Goal: Task Accomplishment & Management: Manage account settings

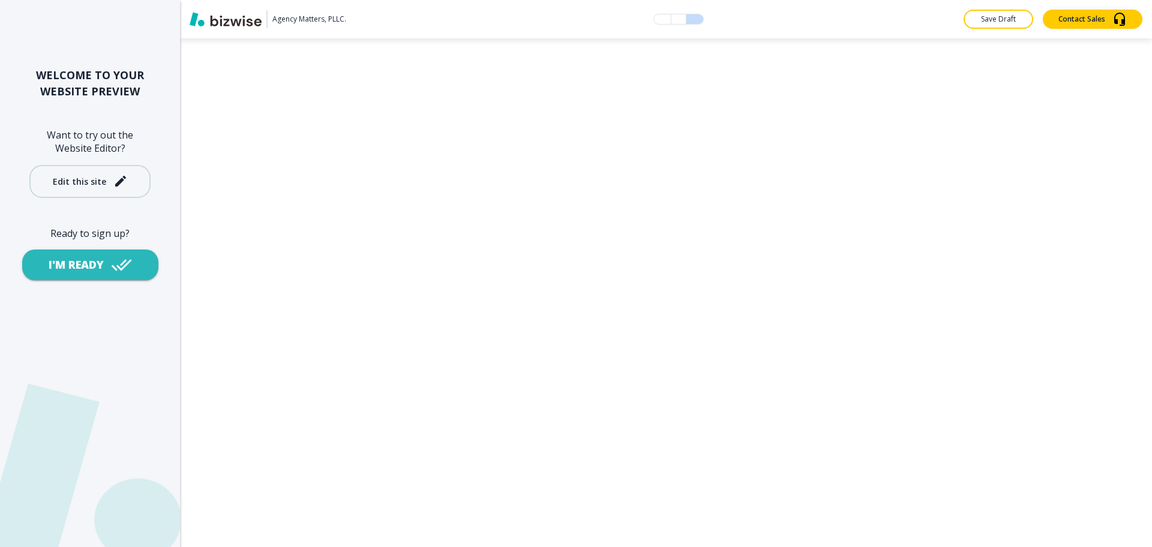
click at [107, 184] on div "Edit this site" at bounding box center [90, 181] width 75 height 14
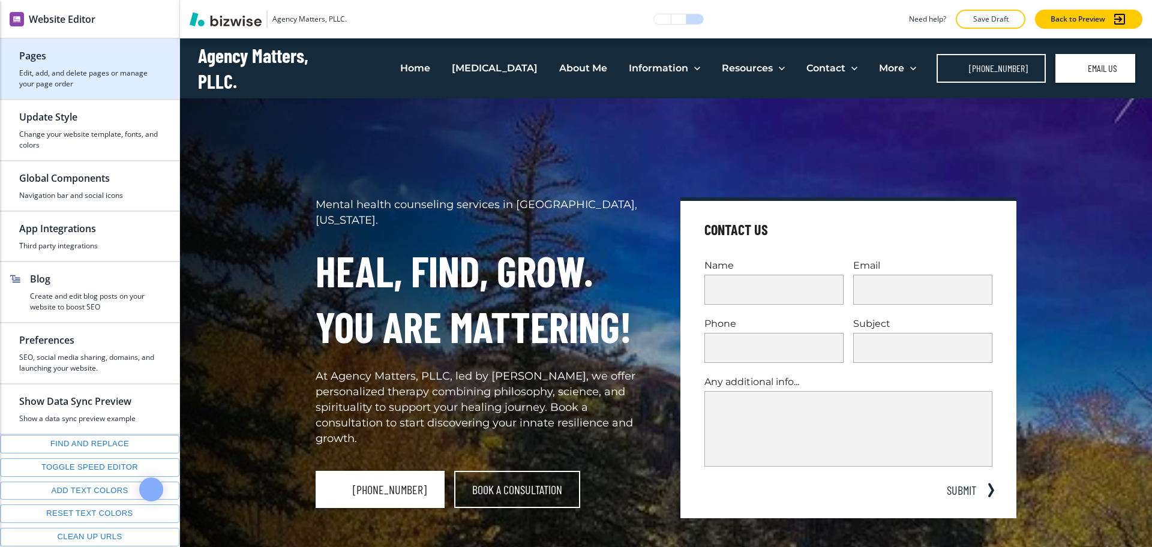
click at [79, 74] on h4 "Edit, add, and delete pages or manage your page order" at bounding box center [89, 79] width 141 height 22
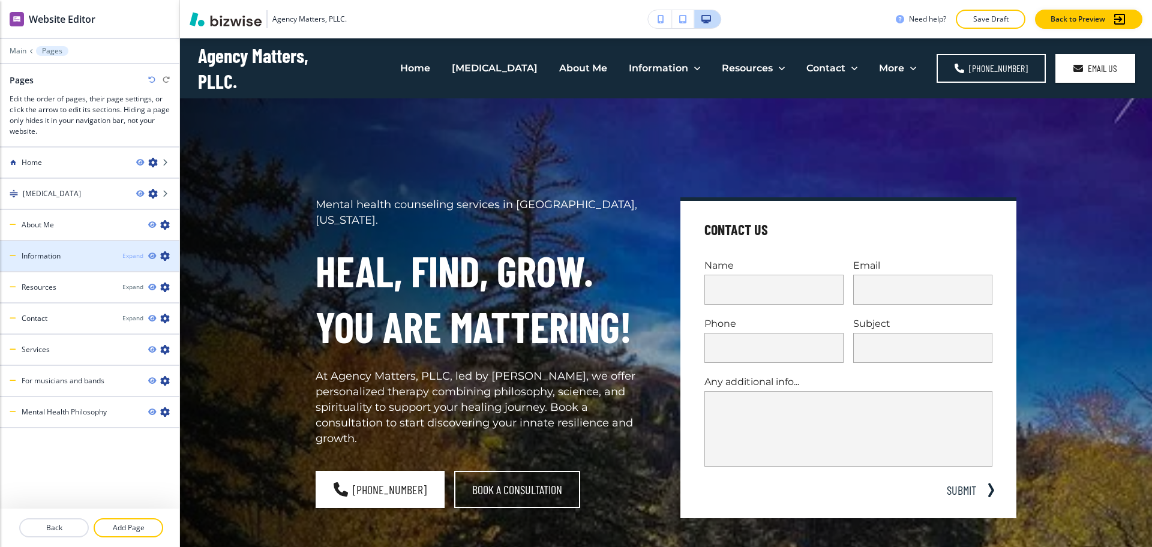
click at [131, 257] on div "Expand" at bounding box center [132, 255] width 21 height 9
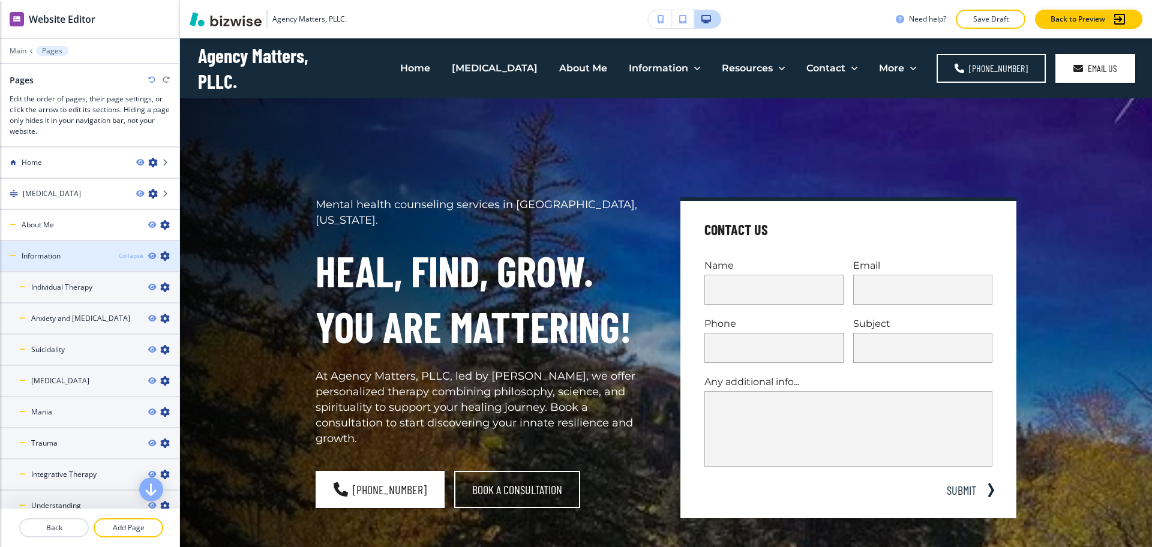
click at [122, 258] on div "Collapse" at bounding box center [131, 255] width 25 height 9
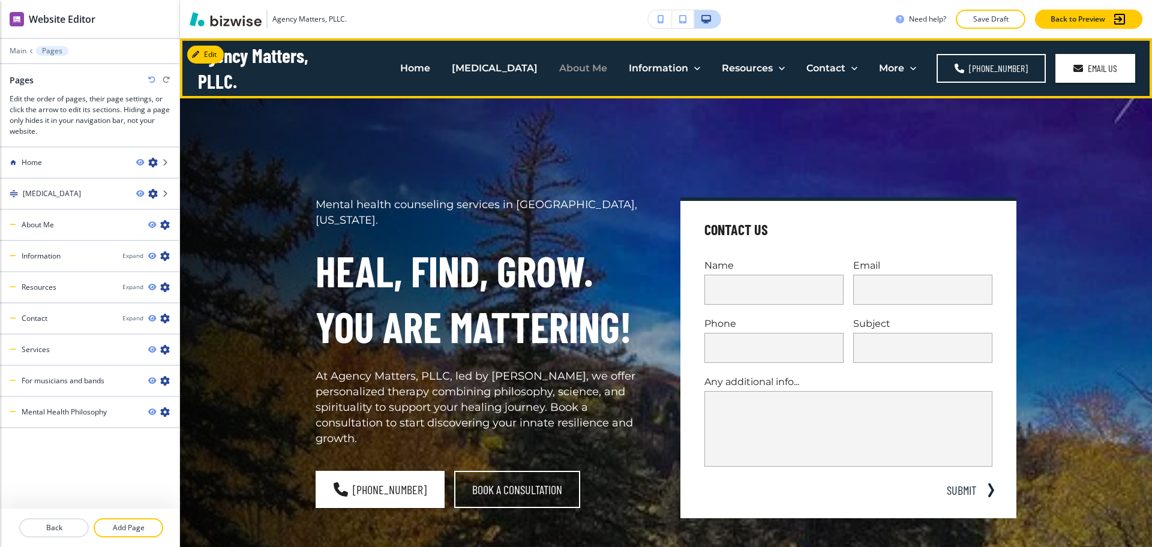
click at [583, 73] on p "About Me" at bounding box center [583, 68] width 48 height 14
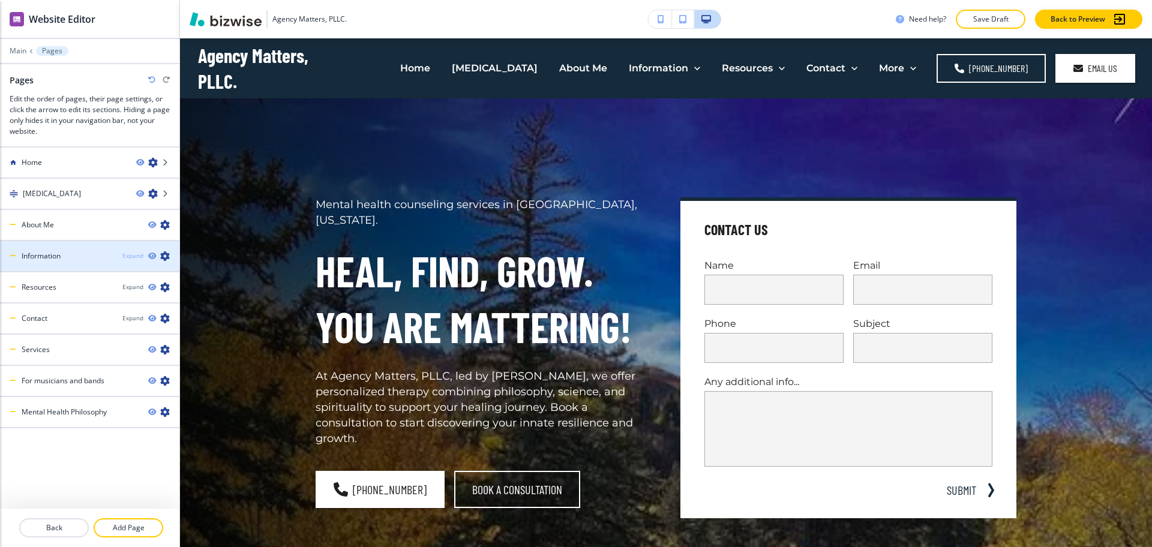
click at [138, 257] on div "Expand" at bounding box center [132, 255] width 21 height 9
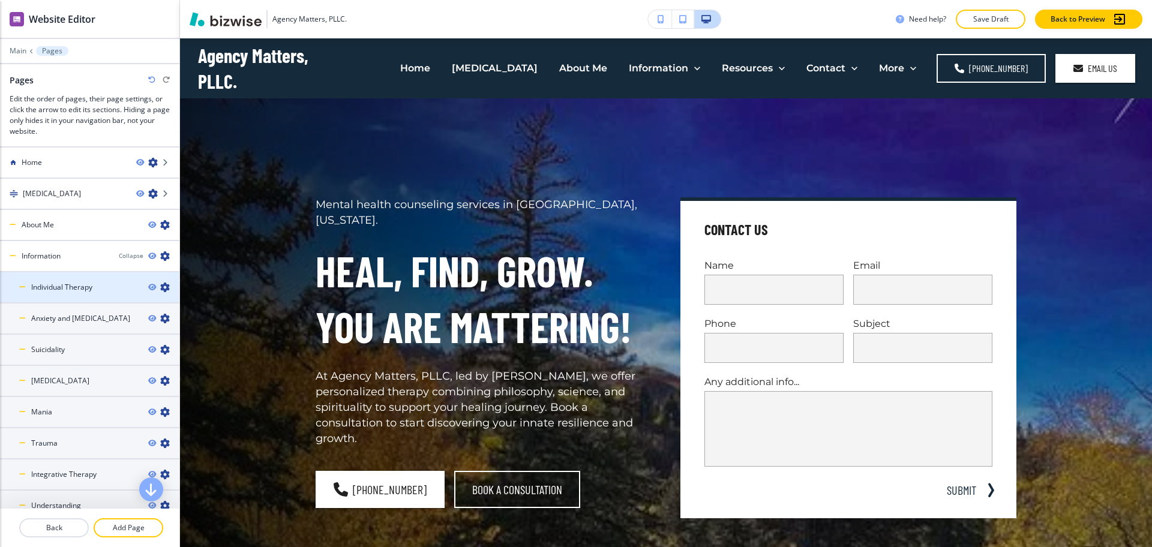
click at [77, 286] on h4 "Individual Therapy" at bounding box center [61, 287] width 61 height 11
click at [87, 320] on h4 "Anxiety and [MEDICAL_DATA]" at bounding box center [80, 318] width 99 height 11
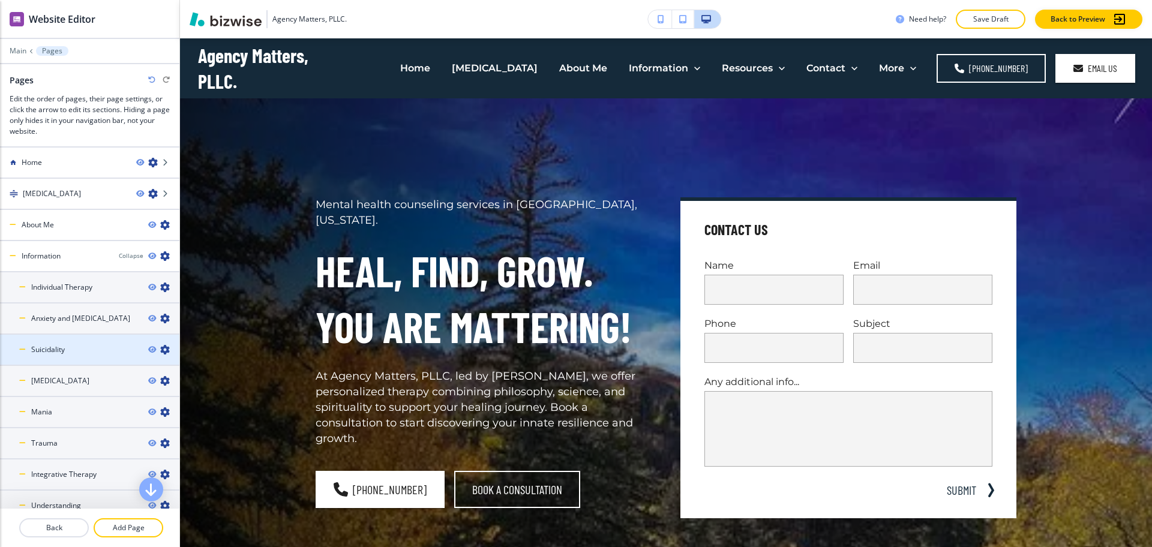
click at [88, 351] on div "Suicidality" at bounding box center [69, 349] width 139 height 11
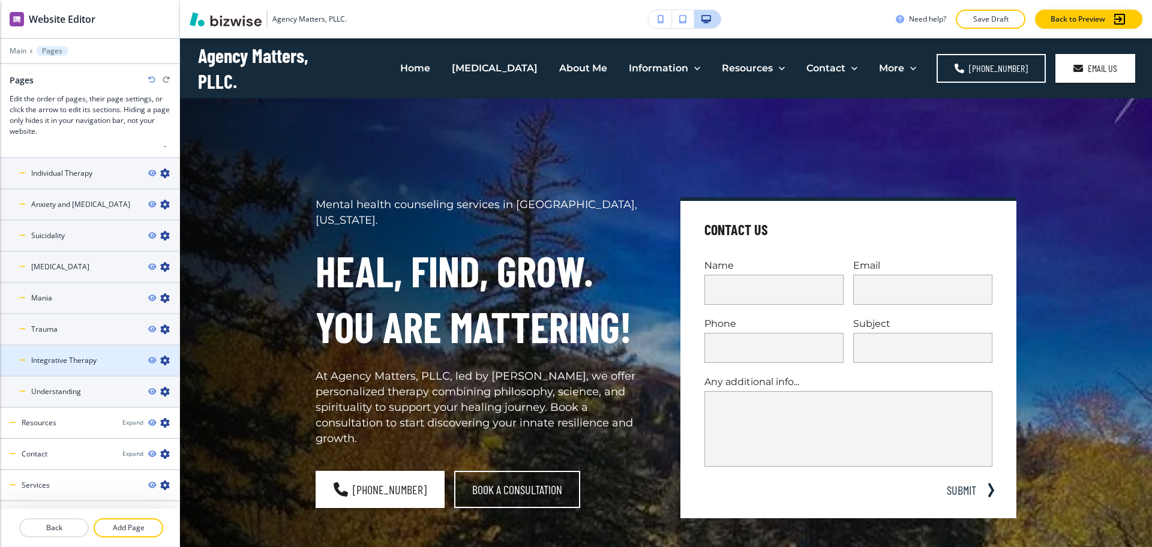
scroll to position [169, 0]
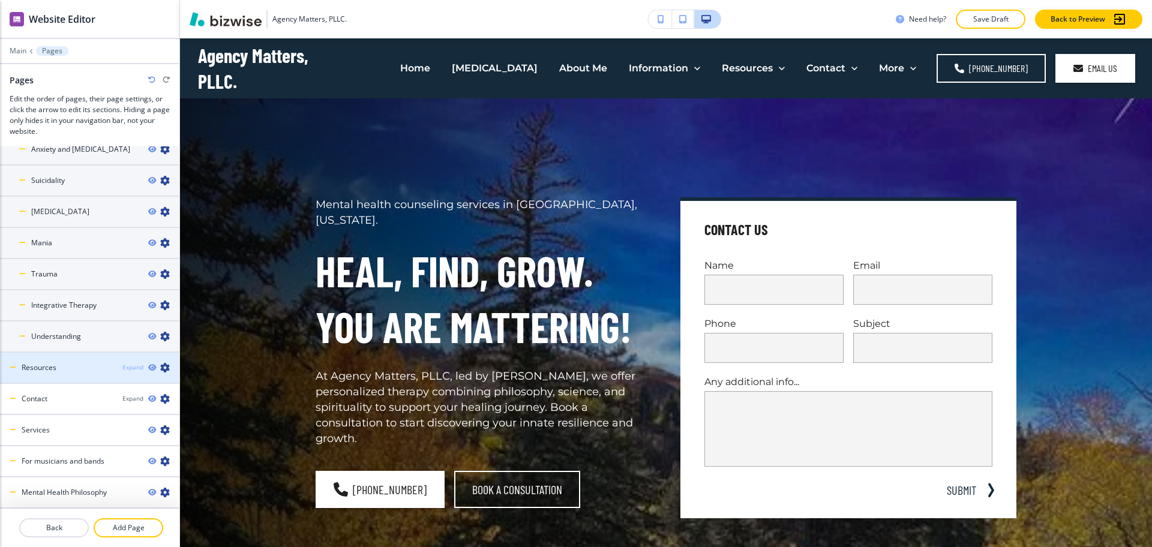
click at [122, 369] on div "Expand" at bounding box center [132, 367] width 21 height 9
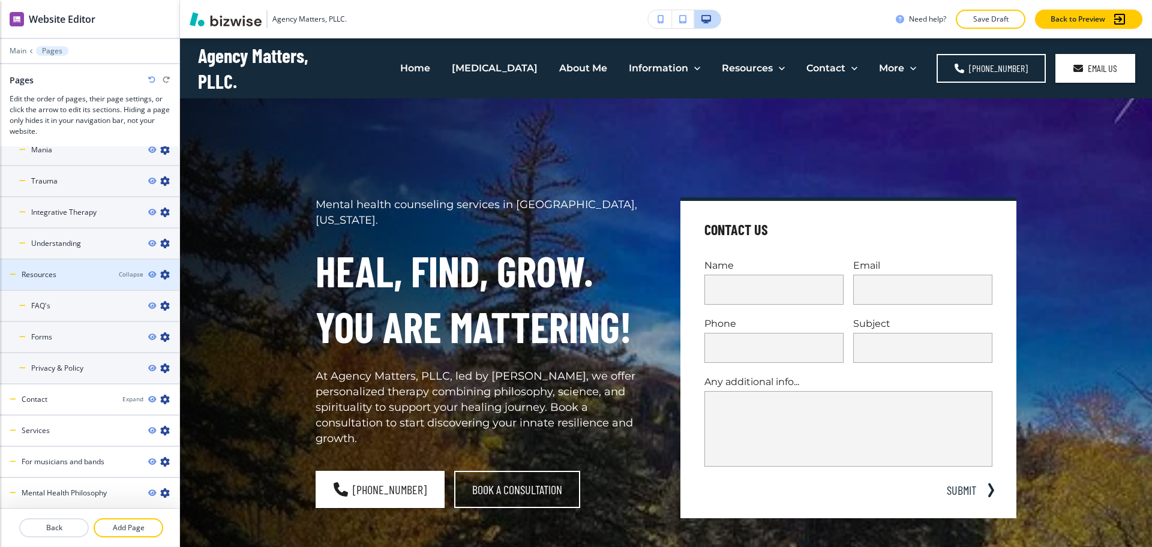
scroll to position [263, 0]
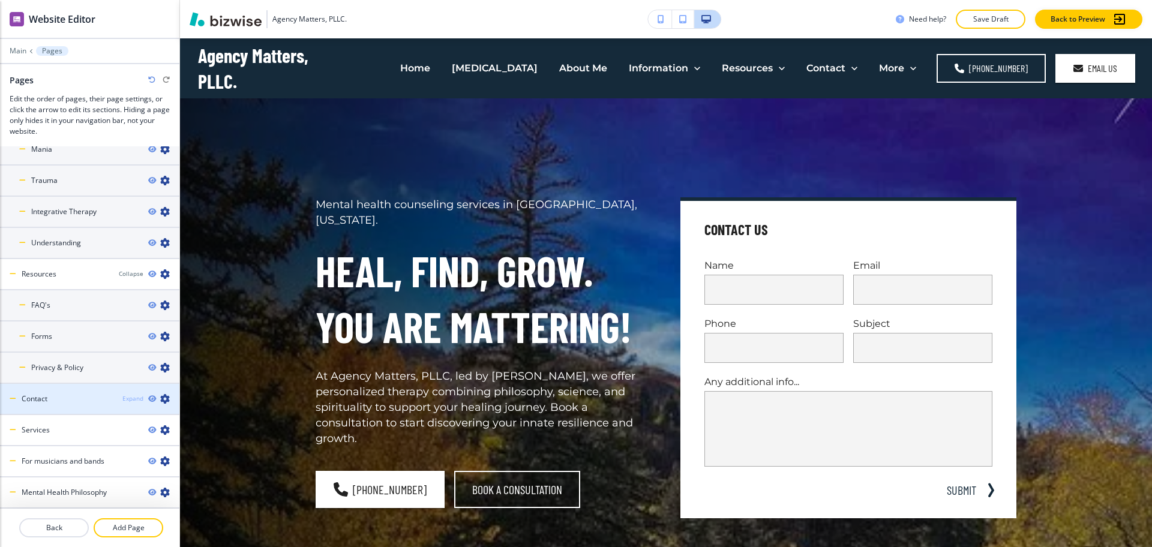
click at [122, 397] on div "Expand" at bounding box center [132, 398] width 21 height 9
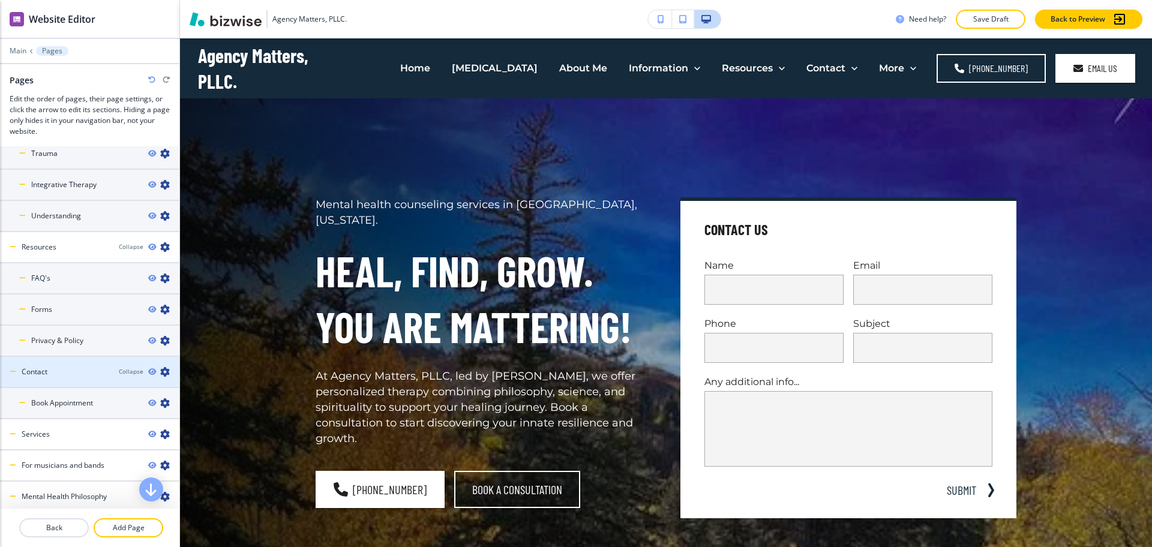
scroll to position [294, 0]
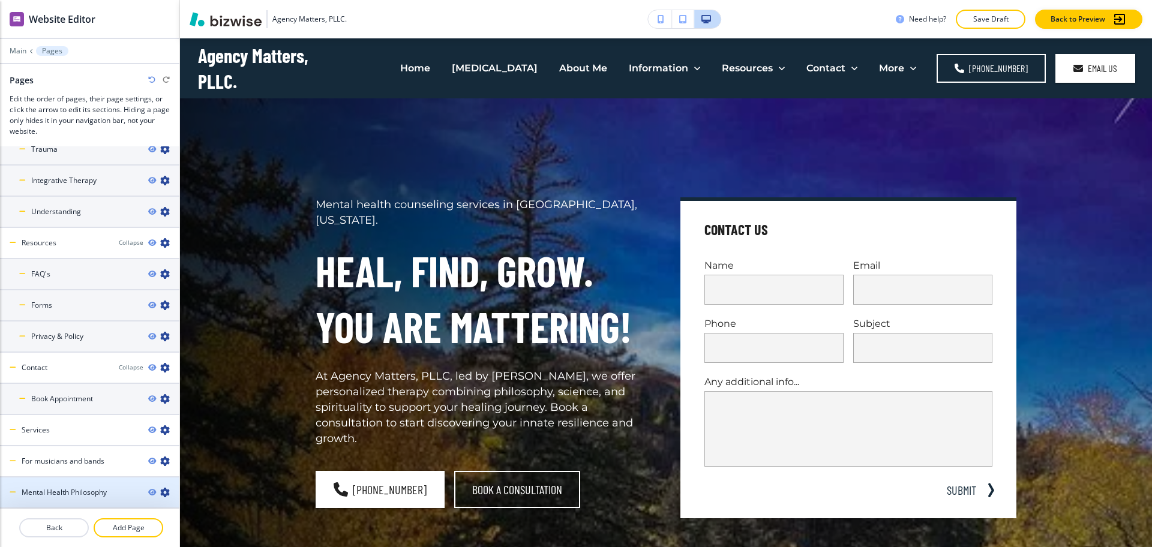
click at [75, 490] on h4 "Mental Health Philosophy" at bounding box center [64, 492] width 85 height 11
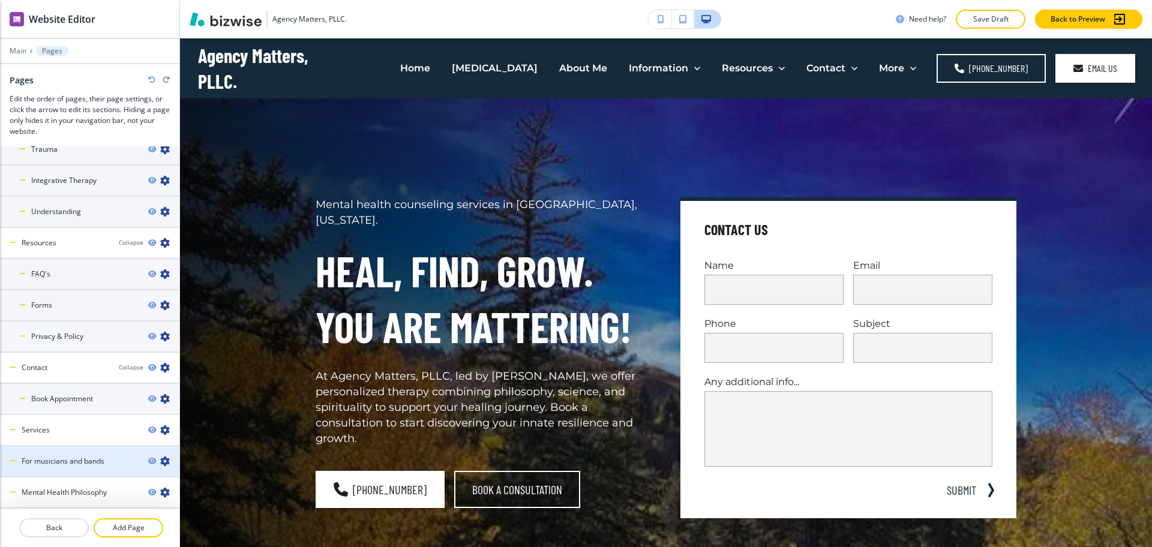
click at [74, 464] on h4 "For musicians and bands" at bounding box center [63, 461] width 83 height 11
click at [64, 433] on div "Services" at bounding box center [69, 430] width 139 height 11
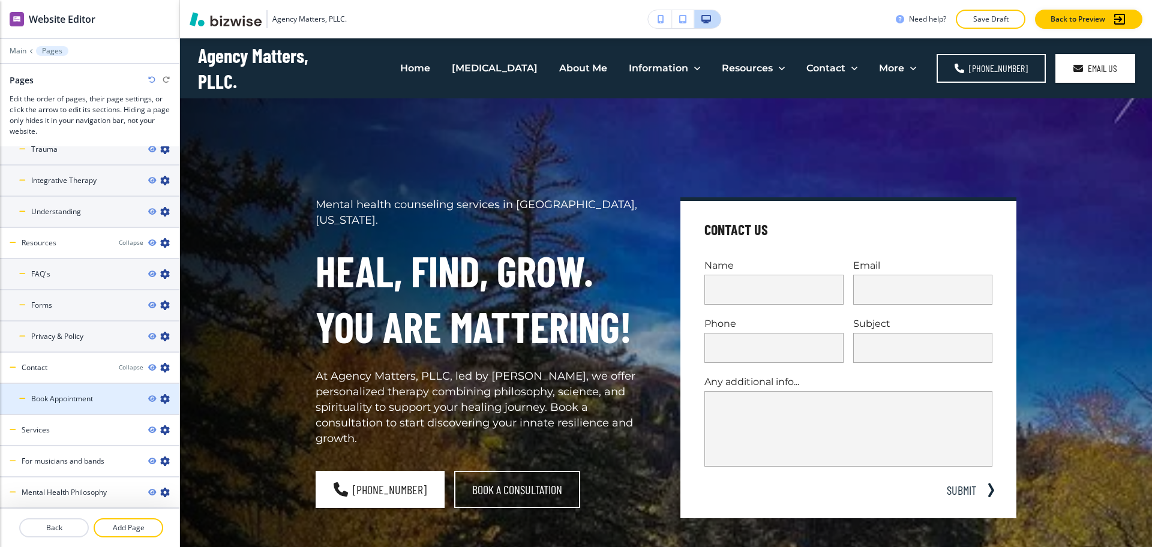
click at [74, 401] on h4 "Book Appointment" at bounding box center [62, 399] width 62 height 11
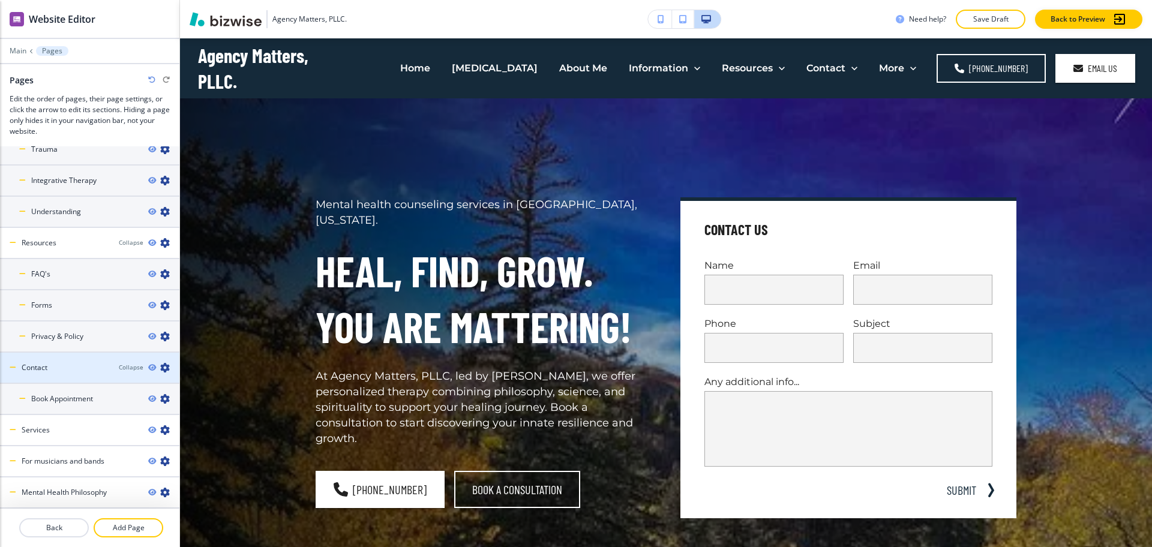
click at [69, 374] on div at bounding box center [89, 378] width 179 height 10
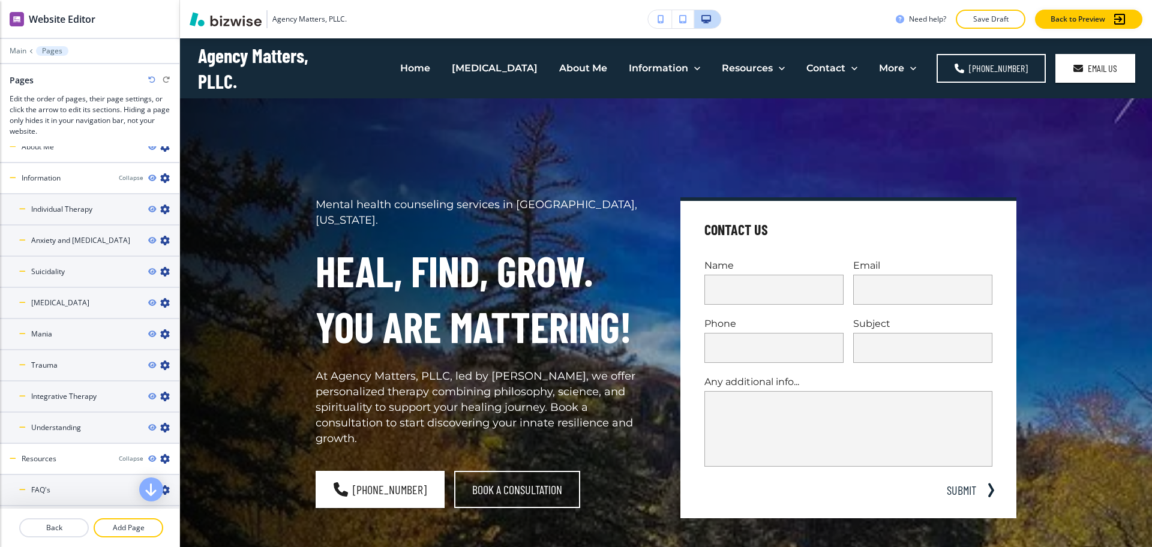
scroll to position [0, 0]
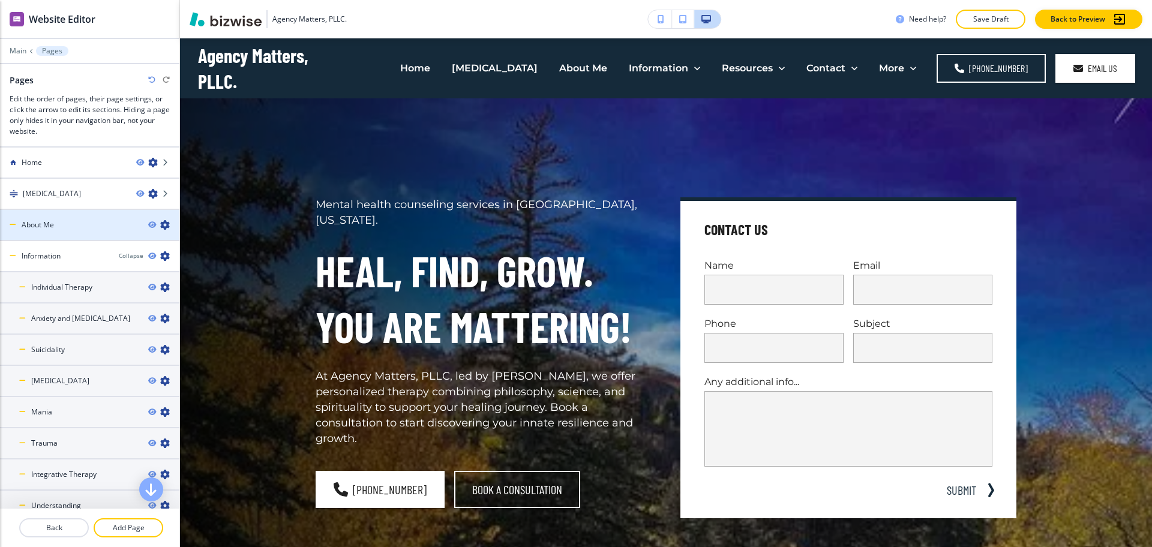
click at [66, 231] on div at bounding box center [89, 235] width 179 height 10
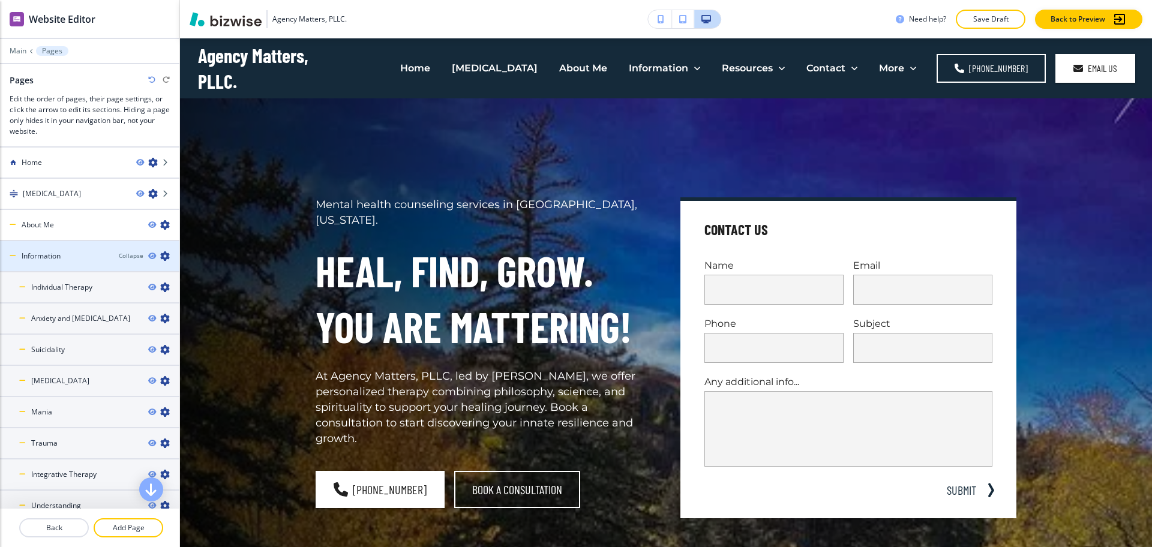
click at [66, 253] on div "Information" at bounding box center [54, 256] width 109 height 11
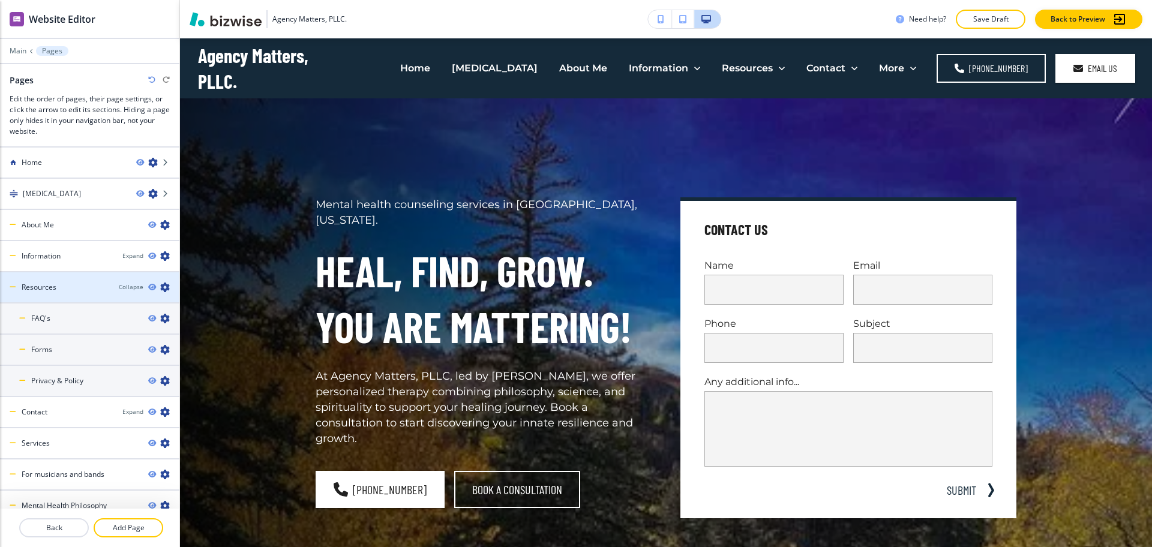
click at [58, 286] on div "Resources" at bounding box center [54, 287] width 109 height 11
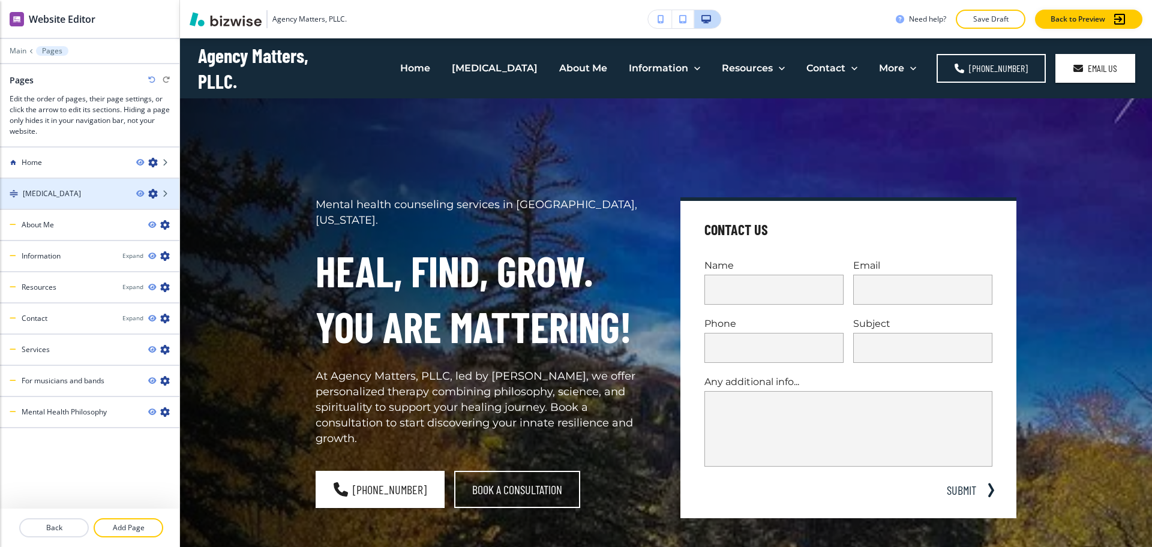
click at [49, 179] on div at bounding box center [89, 184] width 179 height 10
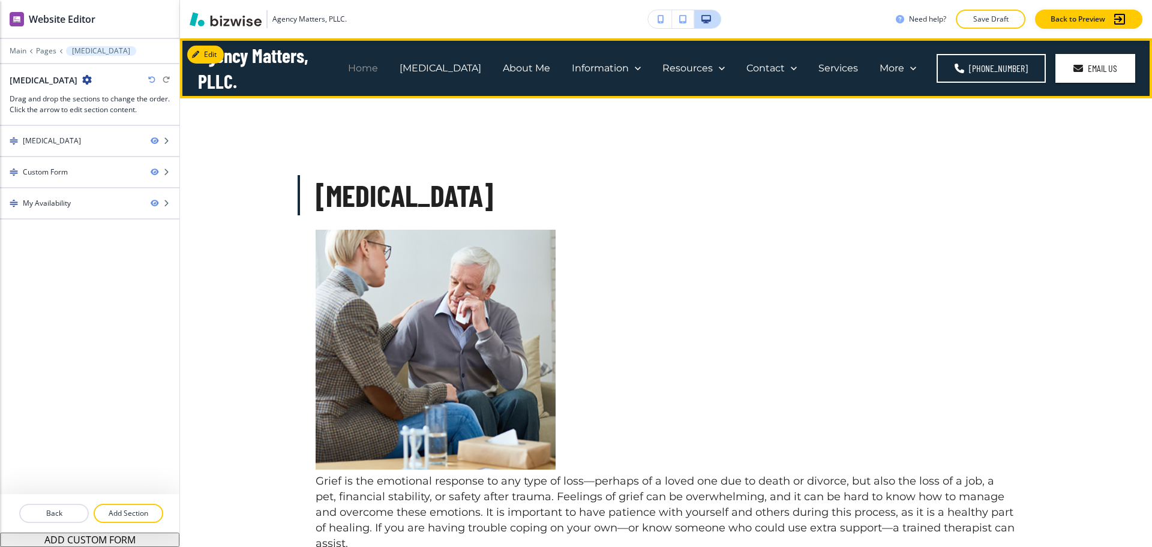
click at [365, 65] on p "Home" at bounding box center [363, 68] width 30 height 14
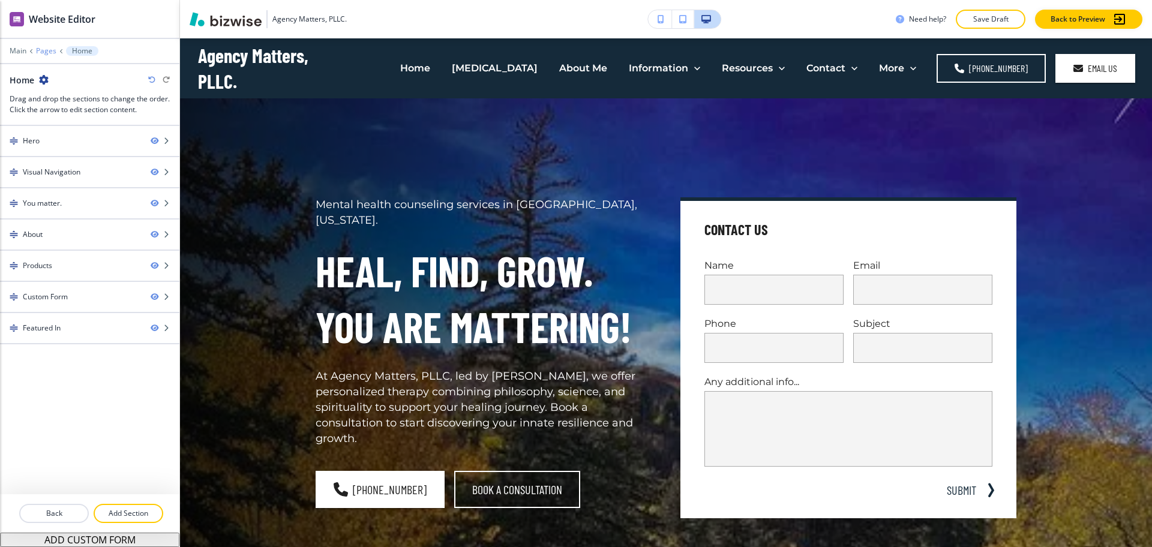
click at [46, 49] on p "Pages" at bounding box center [46, 51] width 20 height 8
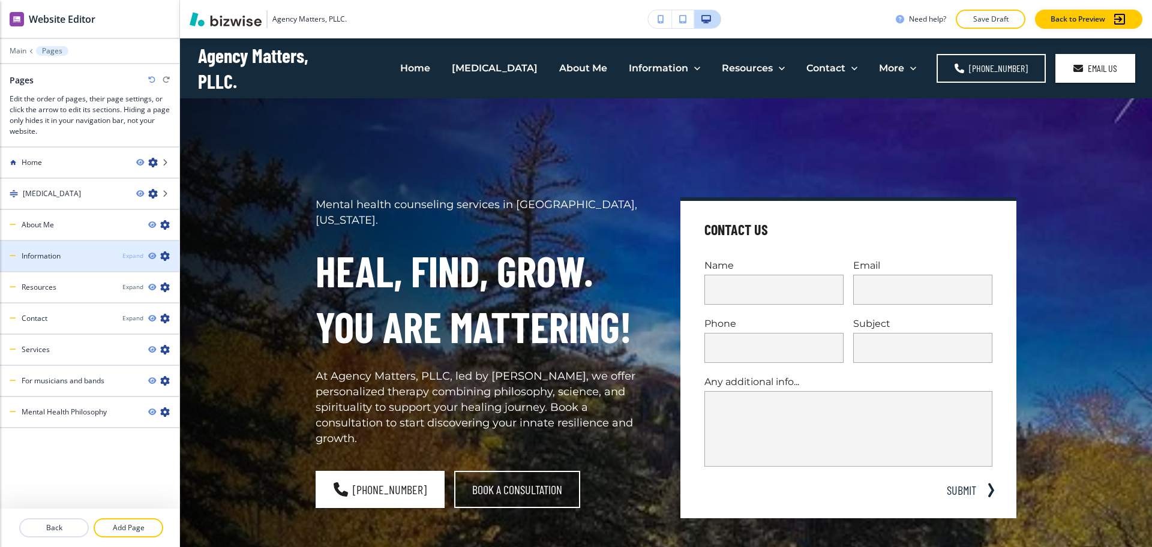
click at [136, 253] on div "Expand" at bounding box center [132, 255] width 21 height 9
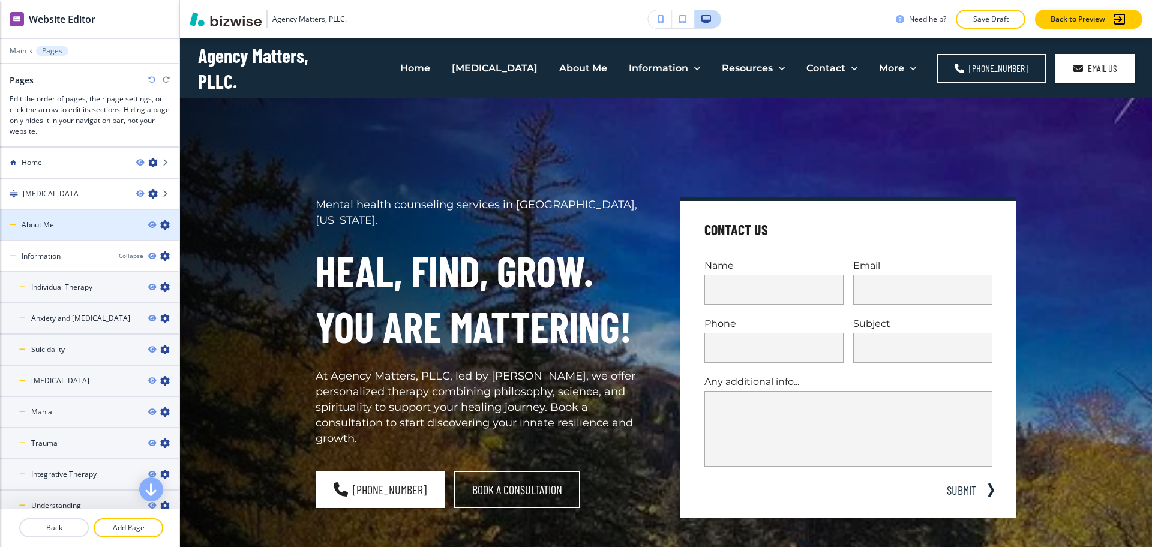
click at [14, 225] on icon at bounding box center [13, 224] width 7 height 7
click at [53, 194] on h4 "[MEDICAL_DATA]" at bounding box center [52, 193] width 58 height 11
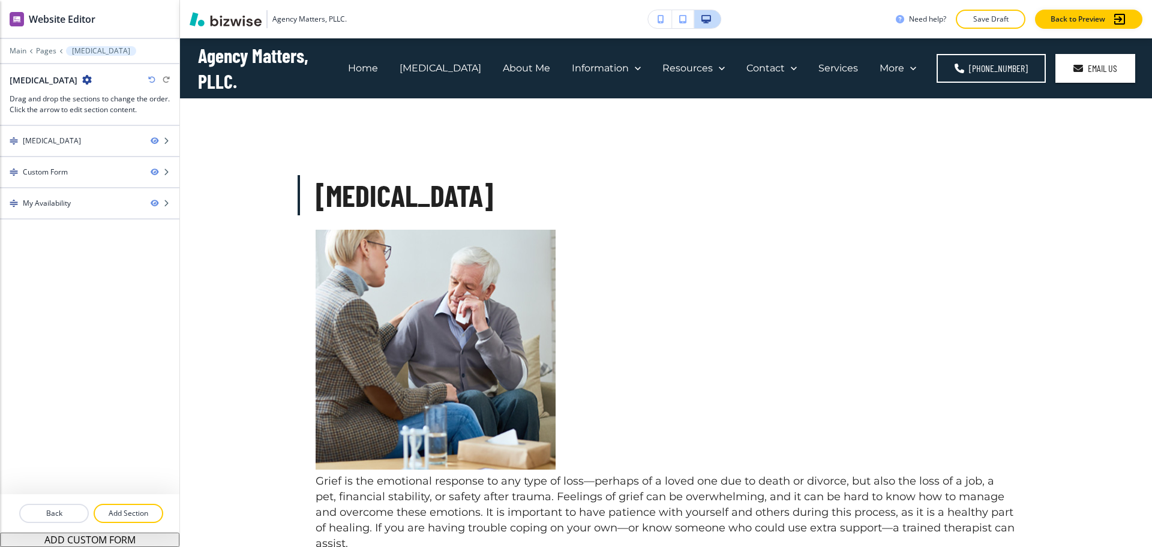
click at [40, 79] on h2 "[MEDICAL_DATA]" at bounding box center [44, 80] width 68 height 13
copy div "[MEDICAL_DATA]"
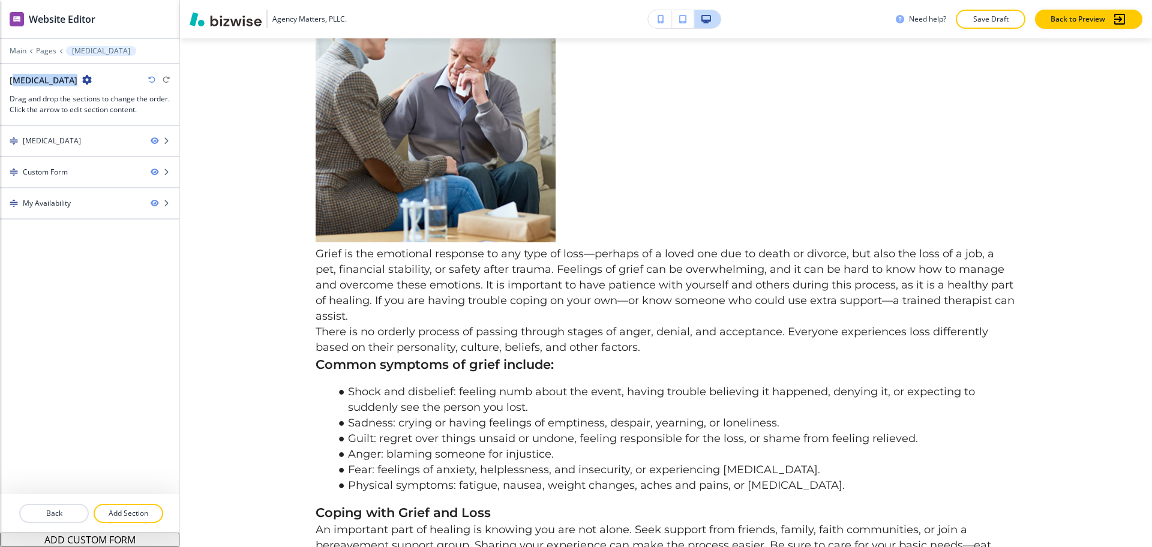
scroll to position [225, 0]
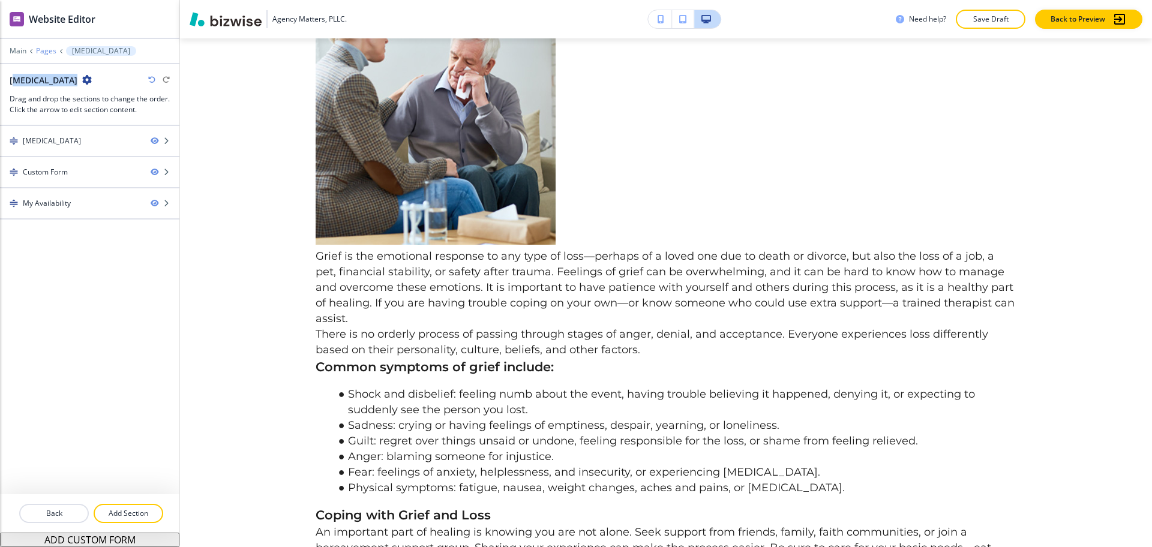
click at [44, 50] on p "Pages" at bounding box center [46, 51] width 20 height 8
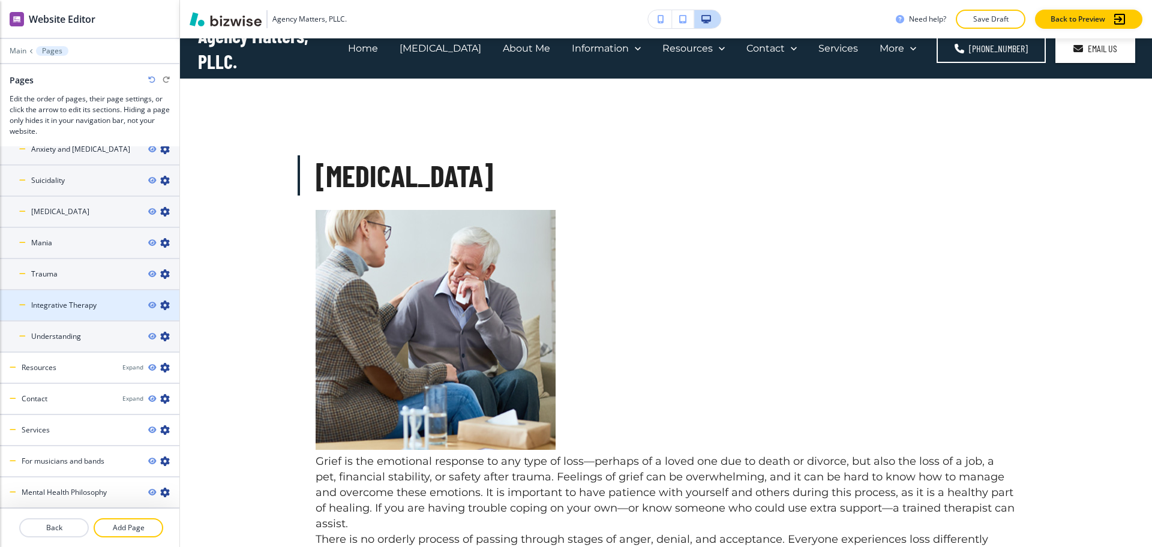
scroll to position [0, 0]
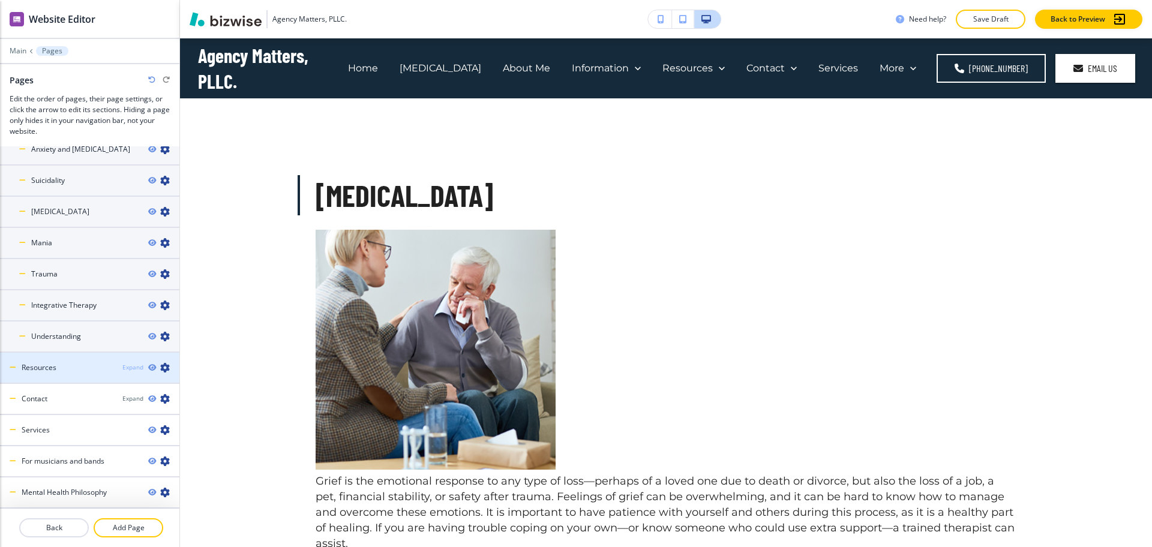
click at [125, 367] on div "Expand" at bounding box center [132, 367] width 21 height 9
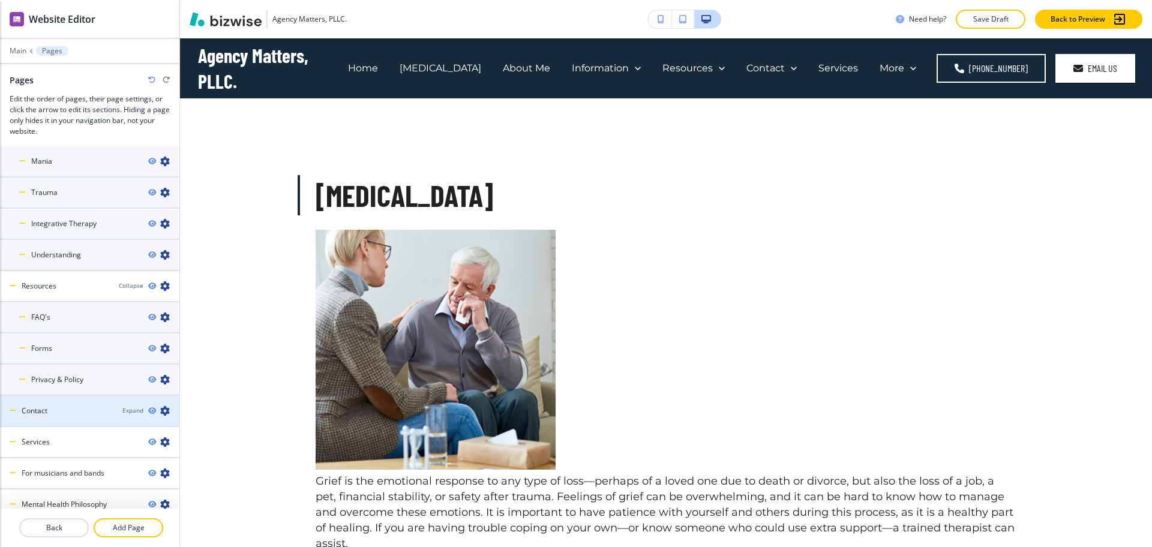
scroll to position [263, 0]
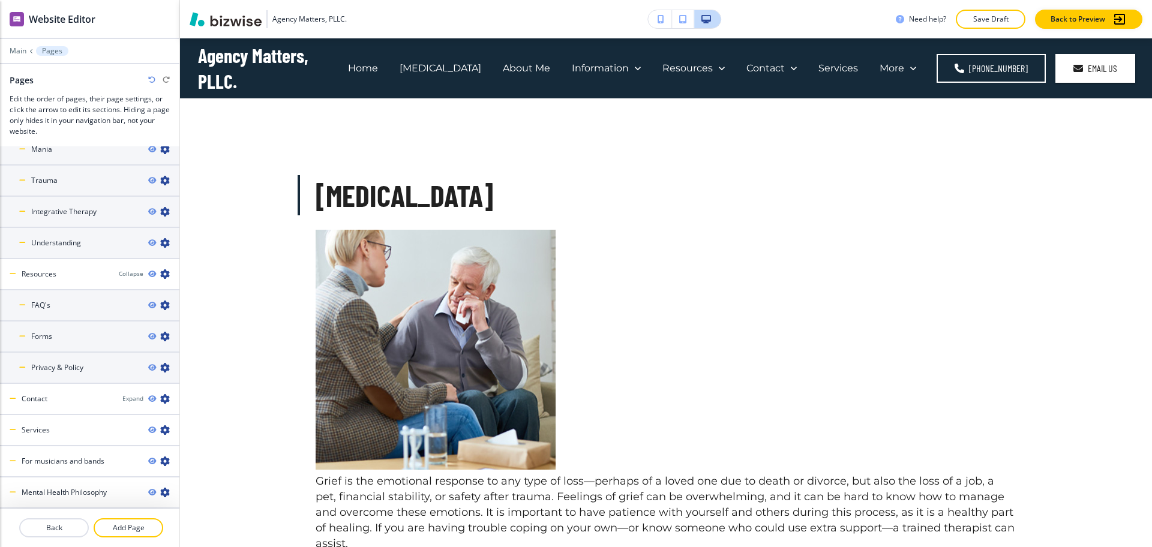
click at [122, 400] on div "Expand" at bounding box center [132, 398] width 21 height 9
click at [92, 428] on h4 "Book Appointment" at bounding box center [62, 430] width 62 height 11
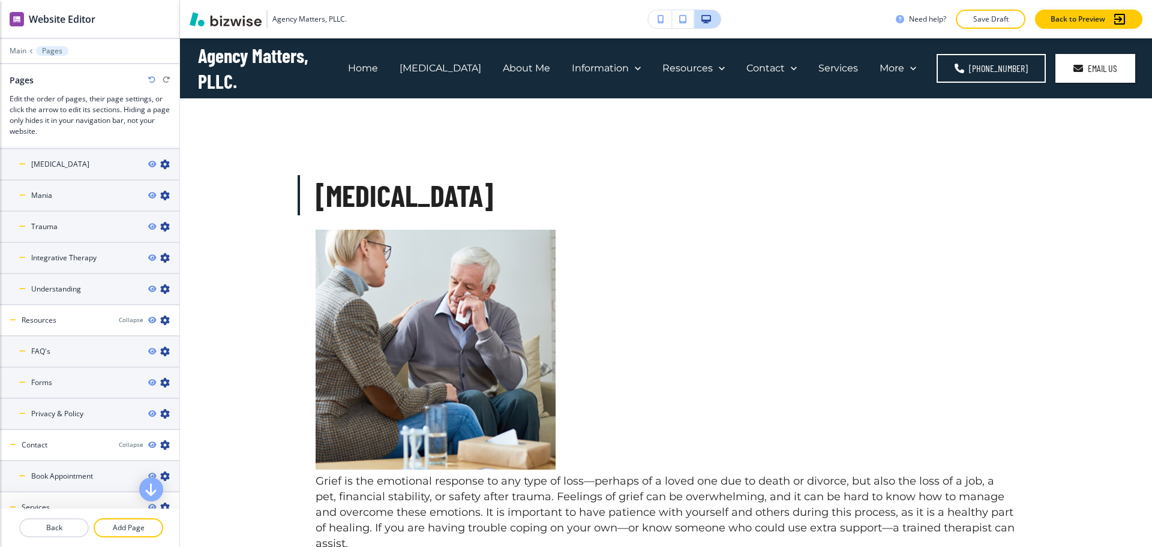
scroll to position [0, 0]
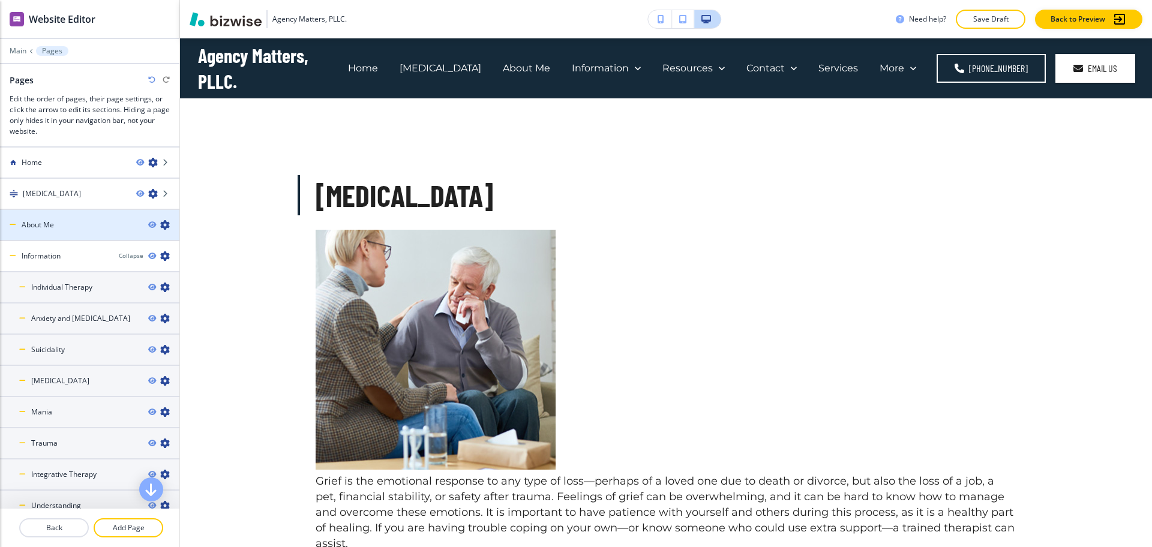
click at [68, 238] on div at bounding box center [89, 235] width 179 height 10
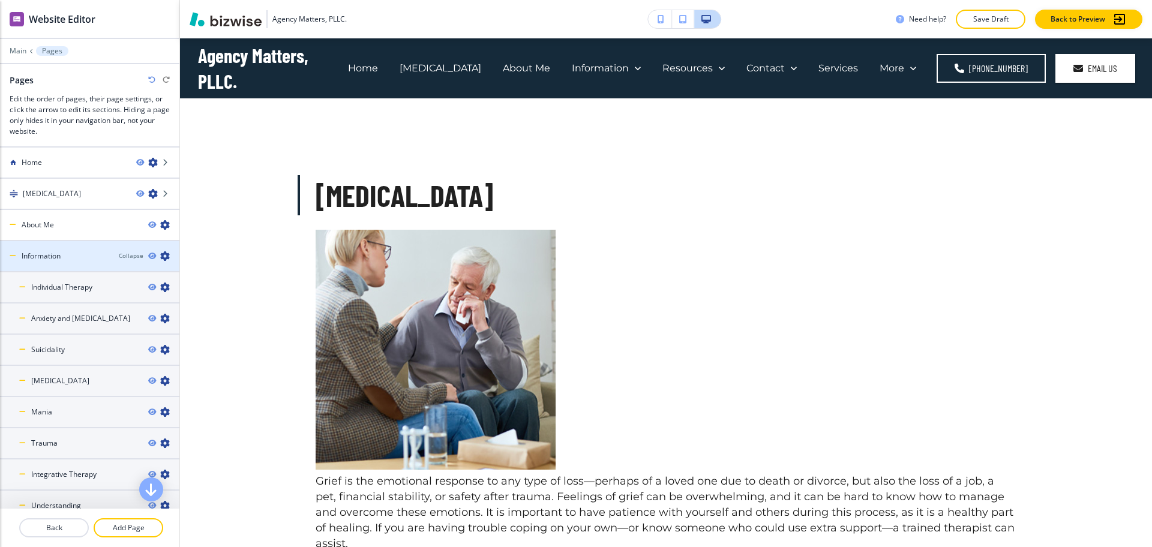
click at [68, 260] on div "Information" at bounding box center [54, 256] width 109 height 11
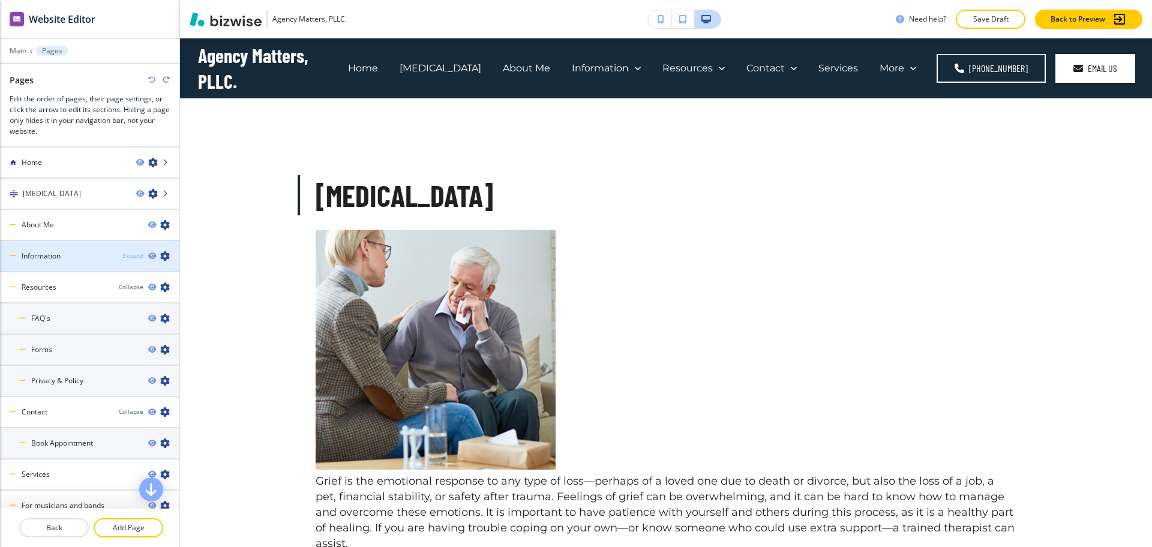
click at [122, 259] on div "Expand" at bounding box center [132, 255] width 21 height 9
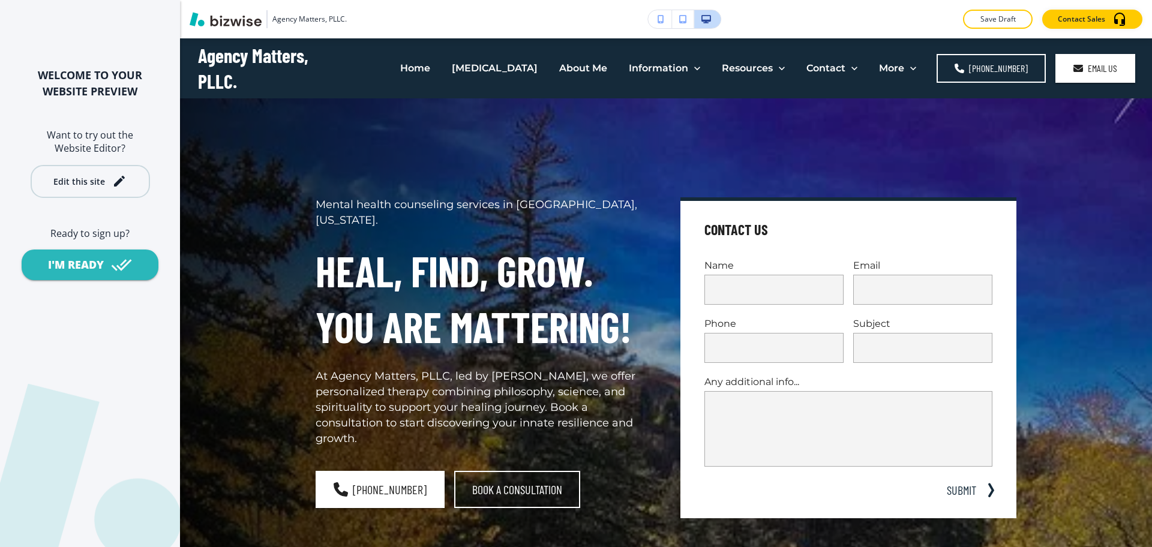
click at [112, 176] on icon "button" at bounding box center [119, 181] width 14 height 14
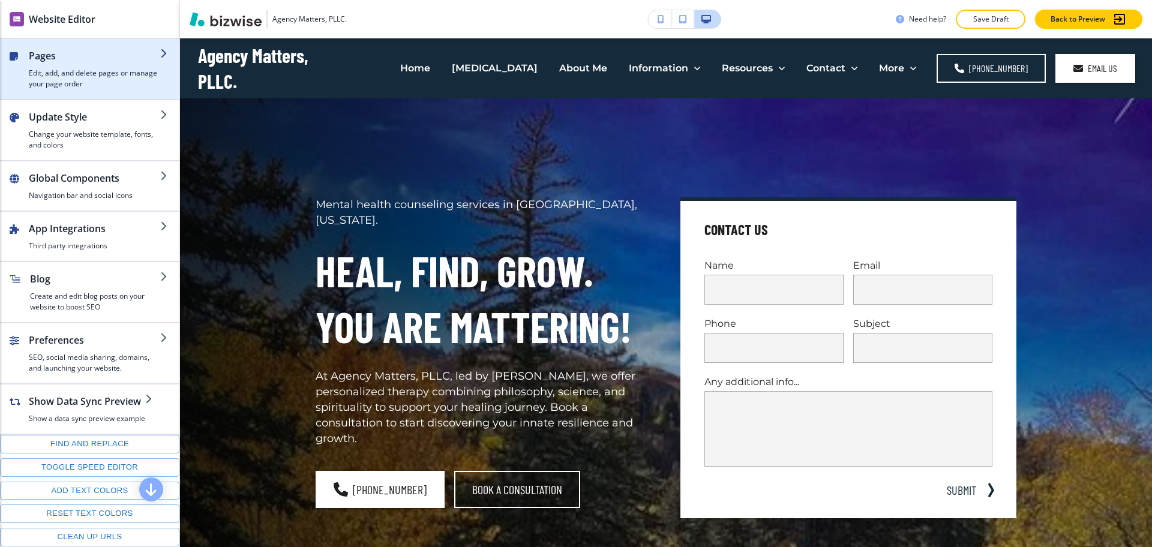
click at [47, 64] on div "button" at bounding box center [94, 65] width 131 height 5
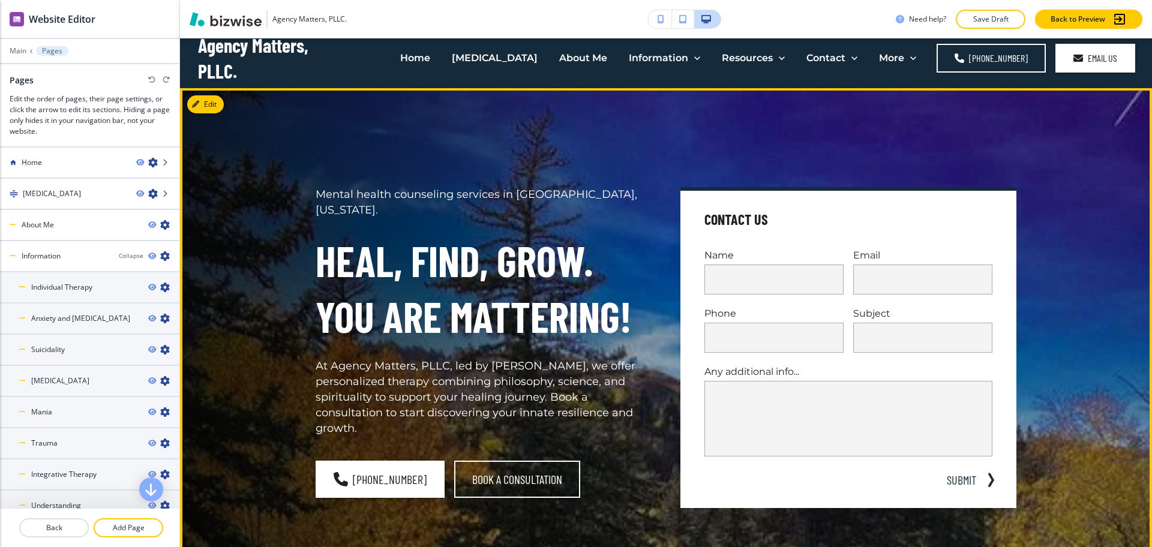
scroll to position [5, 0]
